Goal: Task Accomplishment & Management: Use online tool/utility

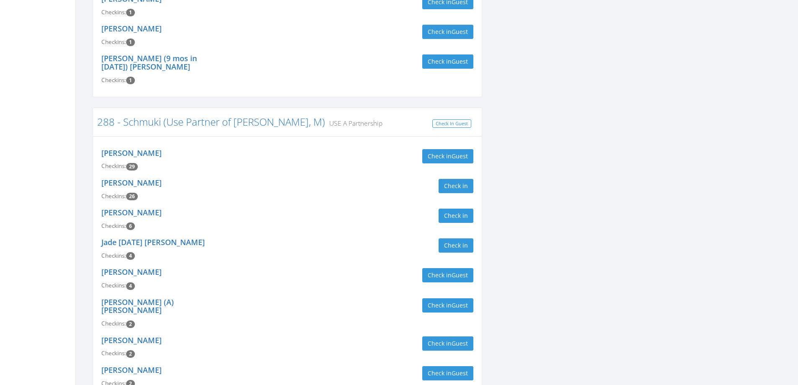
scroll to position [293, 0]
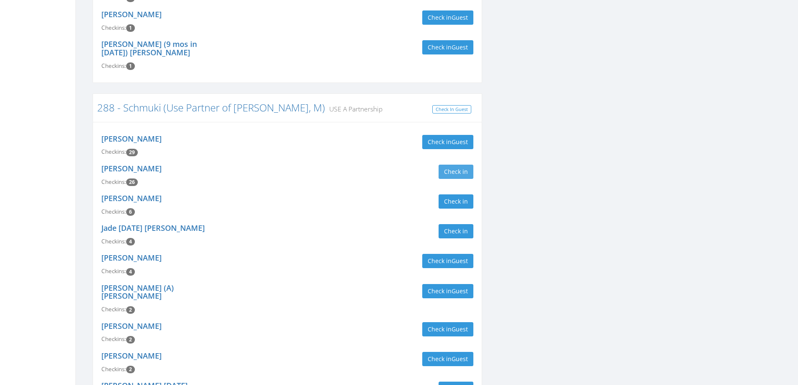
type input "schmuki"
click at [464, 165] on button "Check in" at bounding box center [455, 172] width 35 height 14
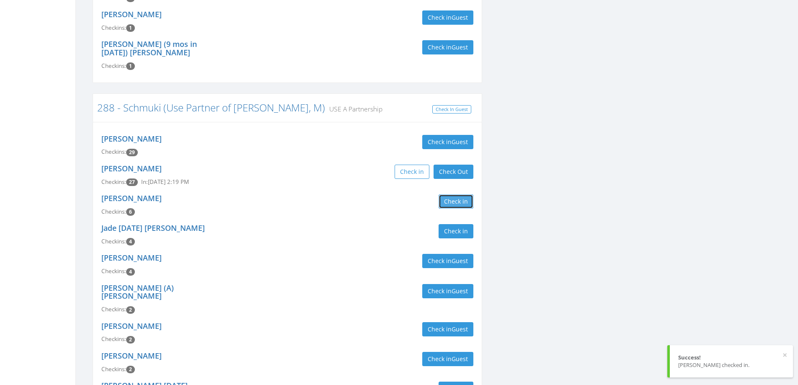
click at [466, 194] on button "Check in" at bounding box center [455, 201] width 35 height 14
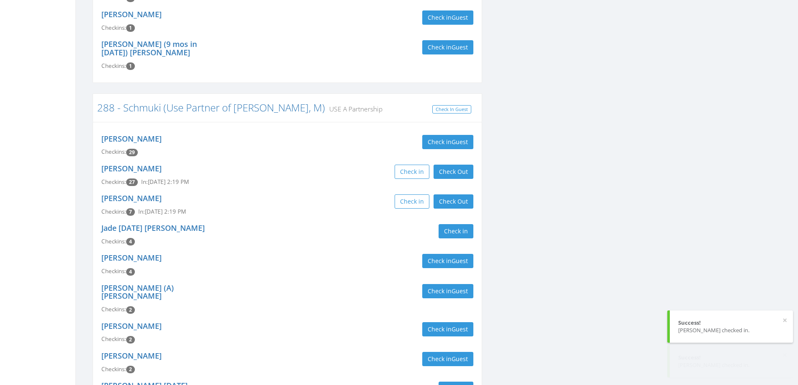
click at [341, 198] on div "Jean Schmuki Checkins: 7 In: Aug 30, 2:19 PM Check in Check Out Check Out" at bounding box center [287, 205] width 384 height 30
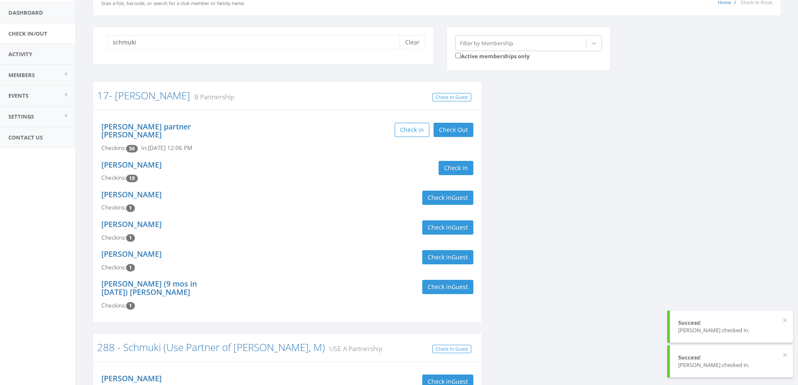
scroll to position [0, 0]
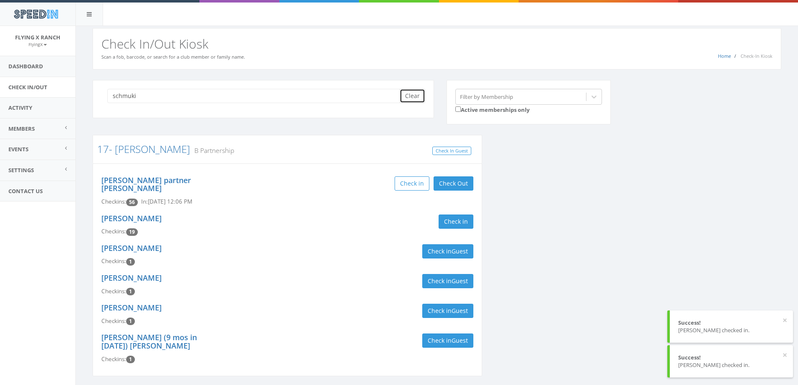
click at [408, 98] on button "Clear" at bounding box center [412, 96] width 26 height 14
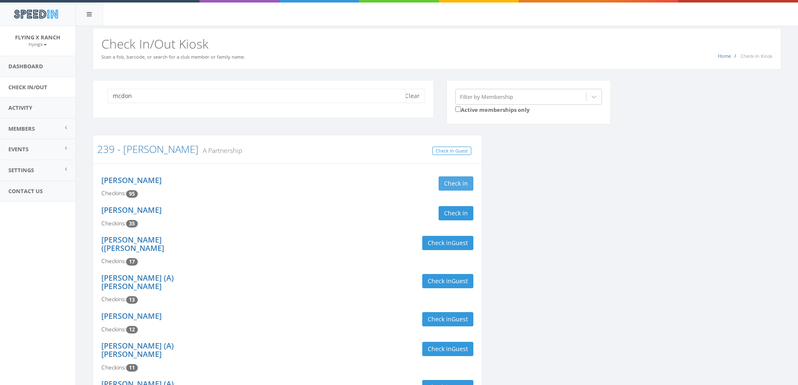
type input "mcdon"
click at [463, 184] on button "Check in" at bounding box center [455, 183] width 35 height 14
click at [459, 212] on button "Check in" at bounding box center [455, 213] width 35 height 14
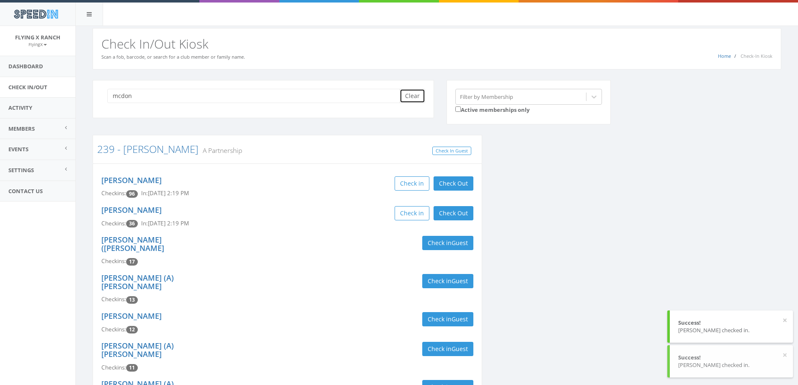
click at [418, 99] on button "Clear" at bounding box center [412, 96] width 26 height 14
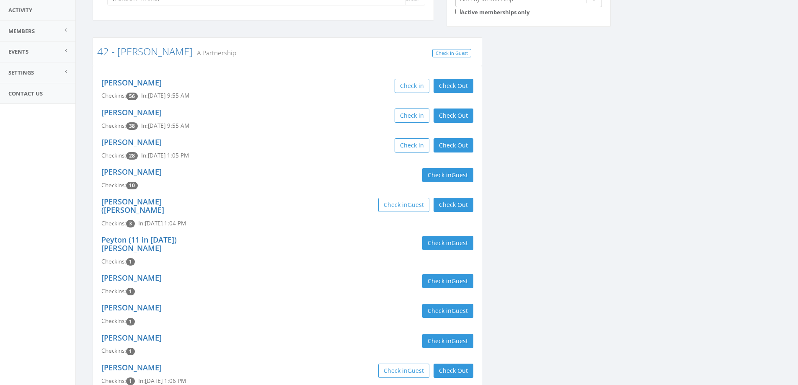
scroll to position [167, 0]
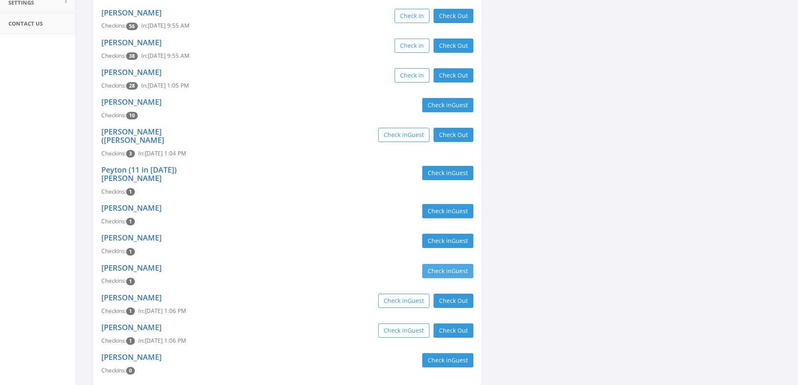
type input "otto"
click at [438, 264] on button "Check in Guest" at bounding box center [447, 271] width 51 height 14
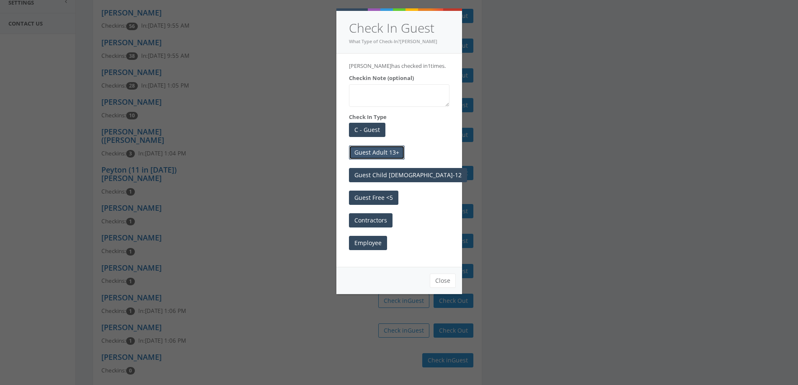
click at [382, 151] on button "Guest Adult 13+" at bounding box center [377, 152] width 56 height 14
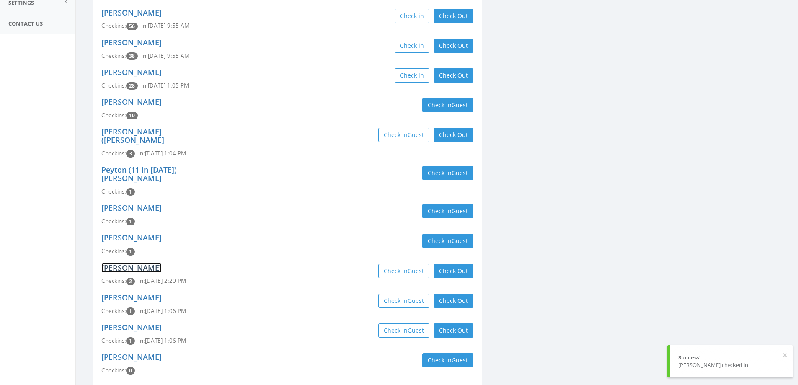
click at [139, 263] on link "[PERSON_NAME]" at bounding box center [131, 268] width 60 height 10
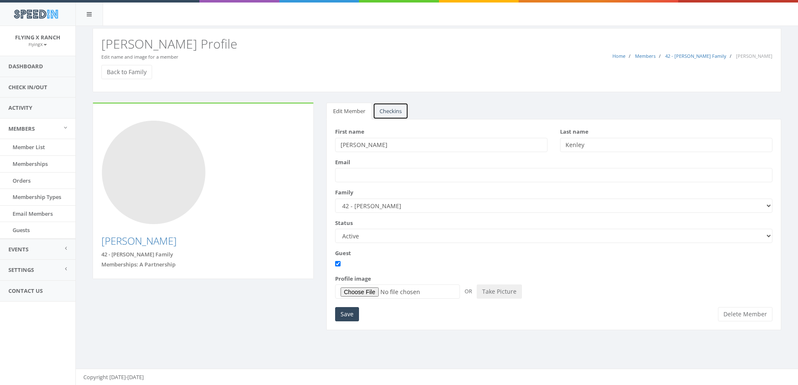
click at [387, 114] on link "Checkins" at bounding box center [391, 111] width 36 height 17
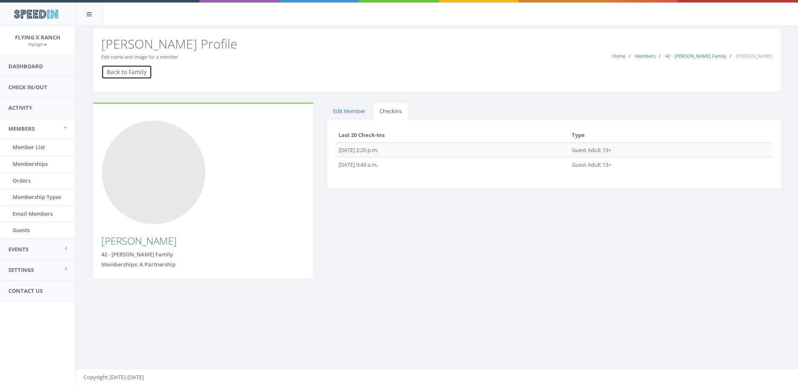
click at [130, 75] on link "Back to Family" at bounding box center [126, 72] width 51 height 14
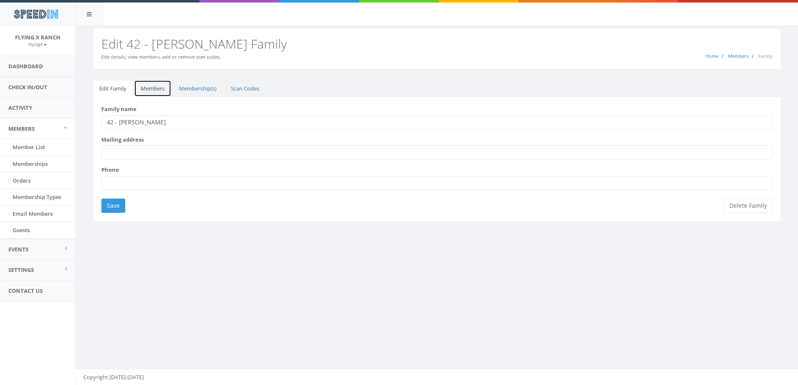
click at [150, 92] on link "Members" at bounding box center [152, 88] width 37 height 17
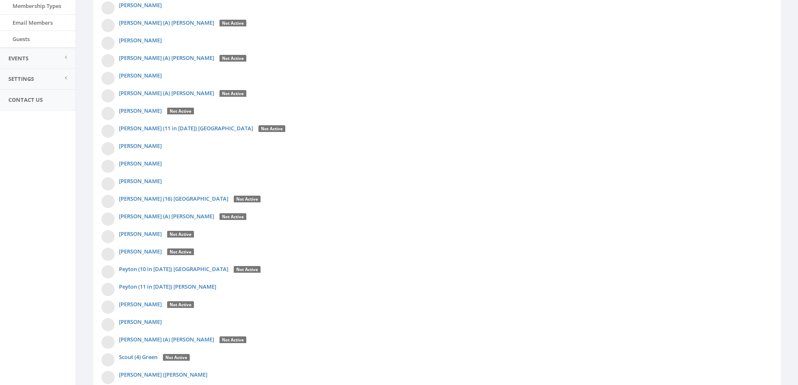
scroll to position [209, 0]
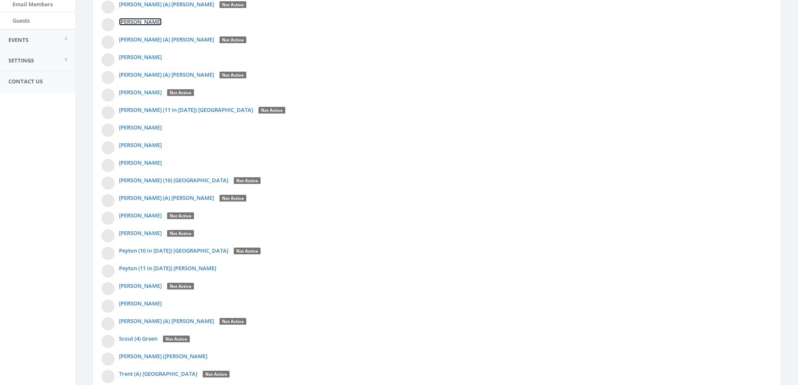
click at [142, 23] on link "[PERSON_NAME]" at bounding box center [140, 22] width 43 height 8
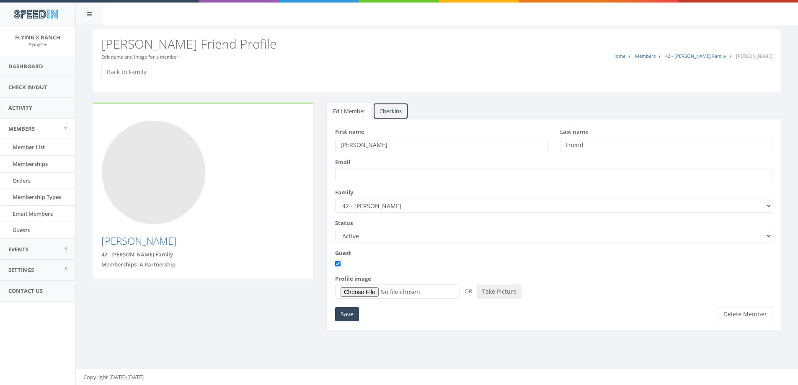
click at [398, 109] on link "Checkins" at bounding box center [391, 111] width 36 height 17
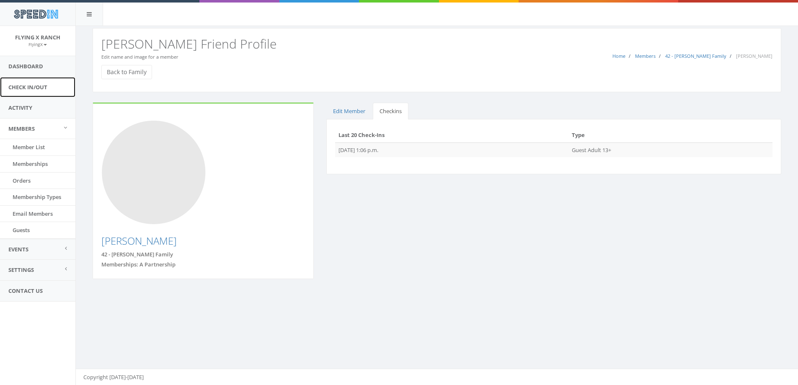
click at [34, 84] on link "Check In/Out" at bounding box center [37, 87] width 75 height 21
